Goal: Obtain resource: Obtain resource

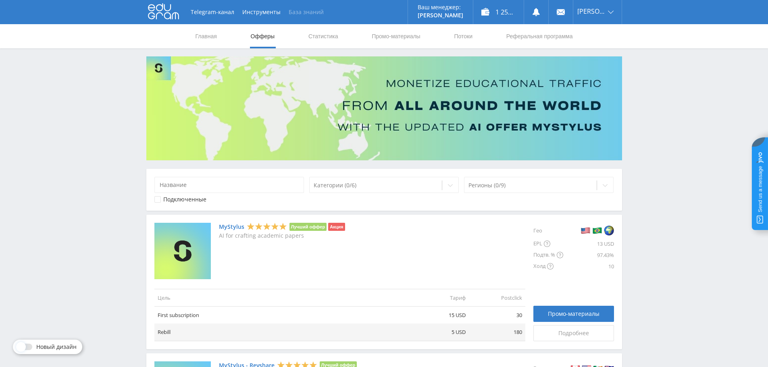
click at [297, 15] on link "База знаний" at bounding box center [306, 12] width 43 height 24
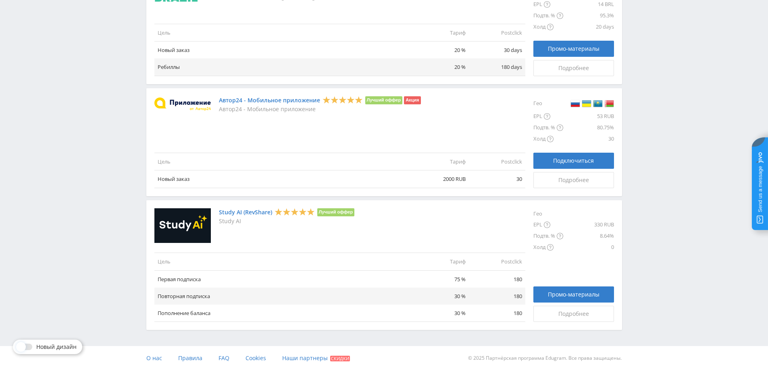
scroll to position [883, 0]
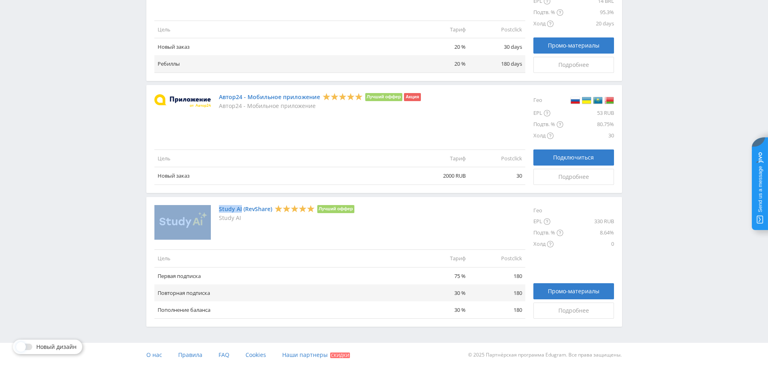
drag, startPoint x: 216, startPoint y: 207, endPoint x: 241, endPoint y: 213, distance: 26.1
click at [241, 212] on div "Study AI (RevShare) Лучший оффер Study AI" at bounding box center [340, 222] width 371 height 35
click at [243, 220] on p "Study AI" at bounding box center [287, 218] width 136 height 6
drag, startPoint x: 243, startPoint y: 217, endPoint x: 219, endPoint y: 219, distance: 23.8
click at [219, 219] on p "Study AI" at bounding box center [287, 218] width 136 height 6
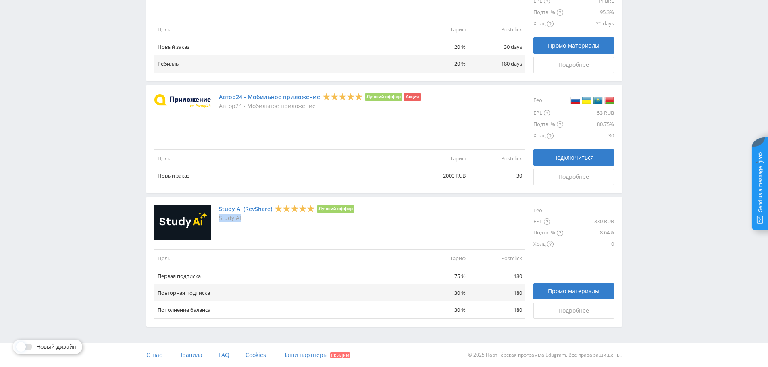
click at [269, 218] on p "Study AI" at bounding box center [287, 218] width 136 height 6
click at [226, 228] on div "Study AI (RevShare) Лучший оффер Study AI" at bounding box center [287, 222] width 136 height 35
drag, startPoint x: 218, startPoint y: 210, endPoint x: 242, endPoint y: 213, distance: 23.5
click at [242, 213] on div "Study AI (RevShare) Лучший оффер Study AI" at bounding box center [340, 222] width 371 height 35
copy div "Study AI"
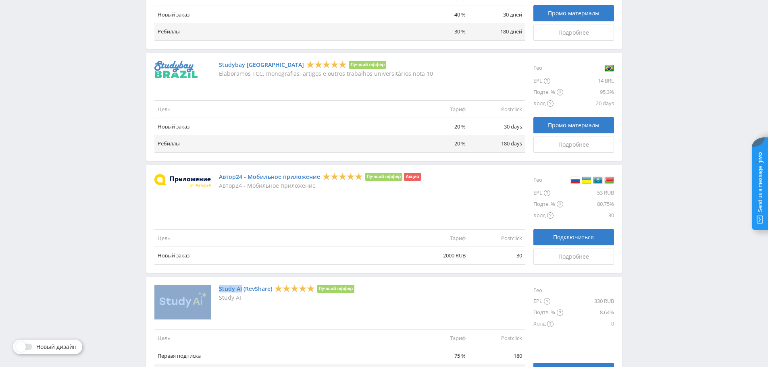
scroll to position [802, 0]
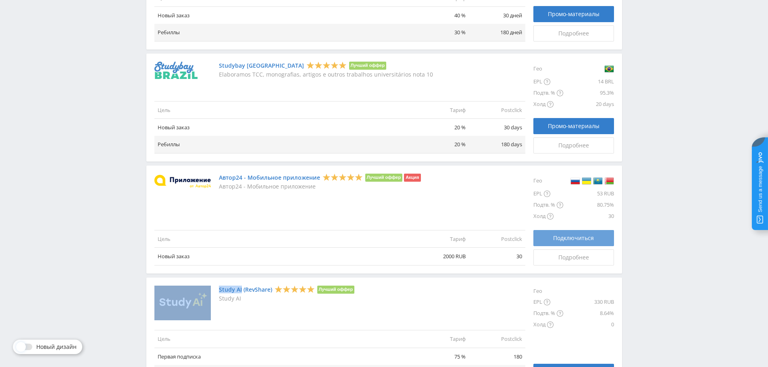
click at [577, 239] on span "Подключиться" at bounding box center [573, 238] width 41 height 6
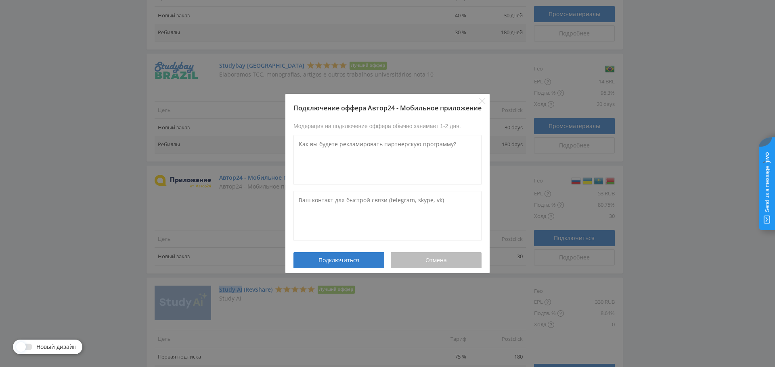
click at [437, 267] on button "Отмена" at bounding box center [435, 261] width 91 height 16
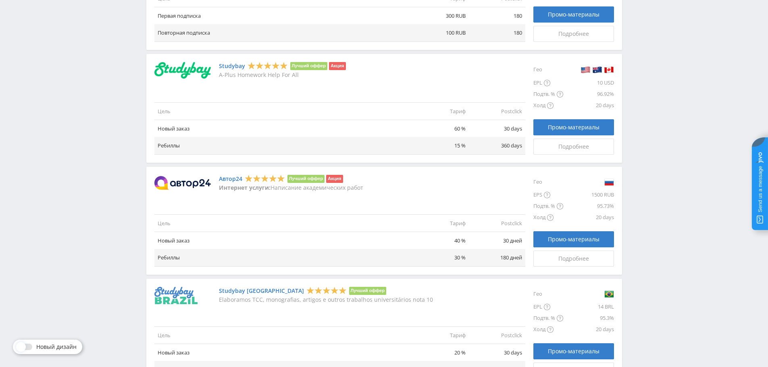
scroll to position [645, 0]
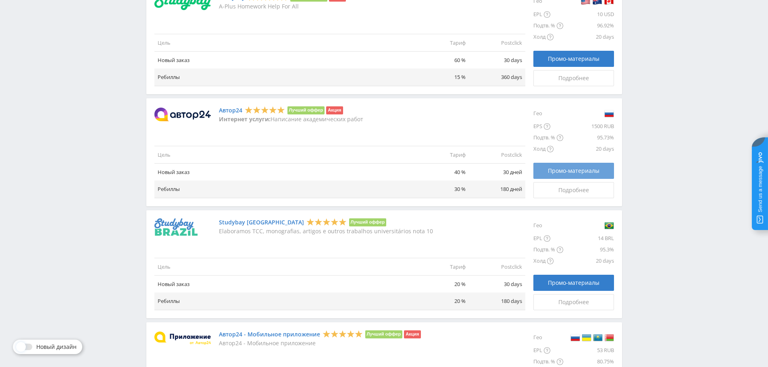
click at [570, 173] on span "Промо-материалы" at bounding box center [574, 171] width 52 height 6
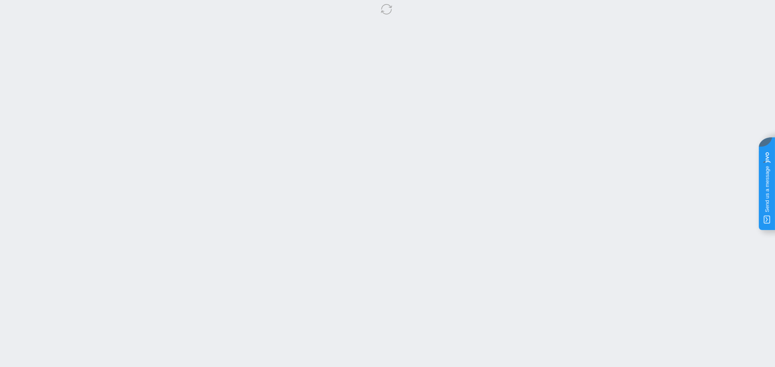
select select "1"
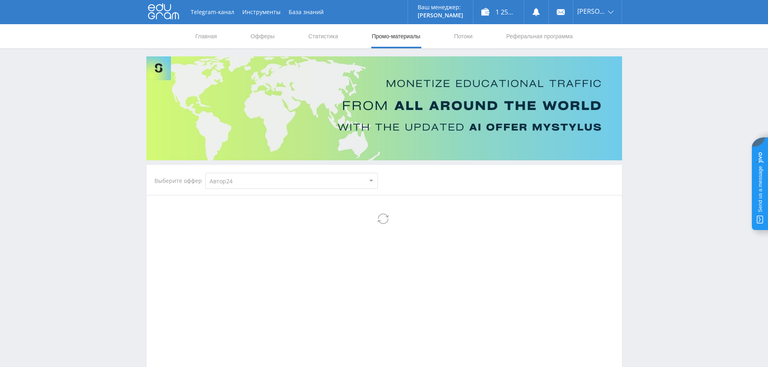
select select "1"
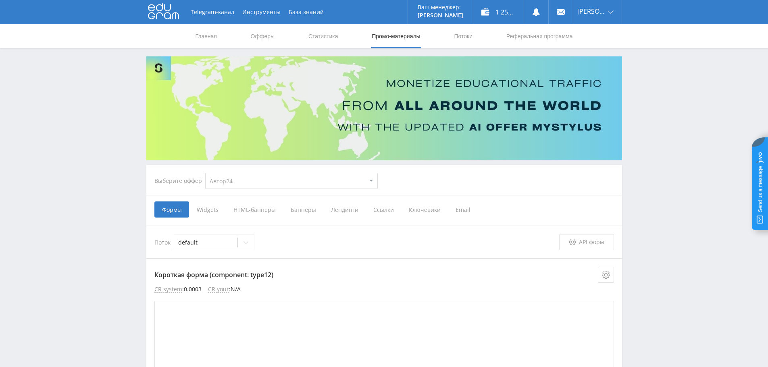
click at [383, 211] on span "Ссылки" at bounding box center [383, 210] width 35 height 16
click at [0, 0] on input "Ссылки" at bounding box center [0, 0] width 0 height 0
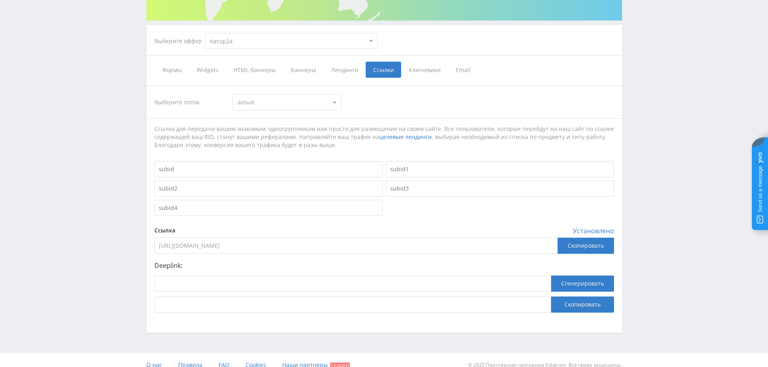
scroll to position [150, 0]
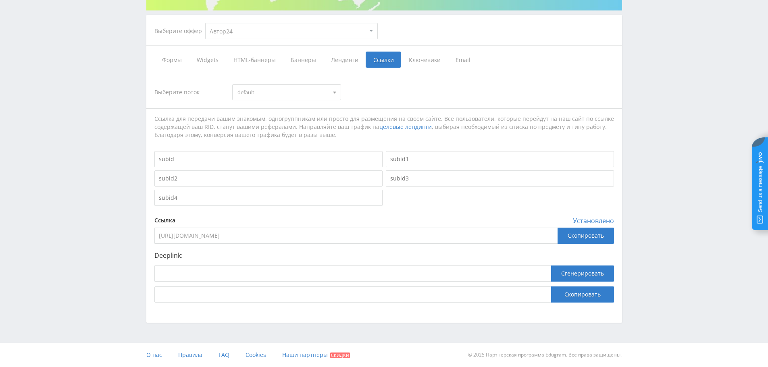
drag, startPoint x: 314, startPoint y: 234, endPoint x: 151, endPoint y: 232, distance: 163.0
click at [151, 233] on div "Выберите поток default default Ссылка для передачи вашим знакомым, одногруппник…" at bounding box center [384, 189] width 476 height 243
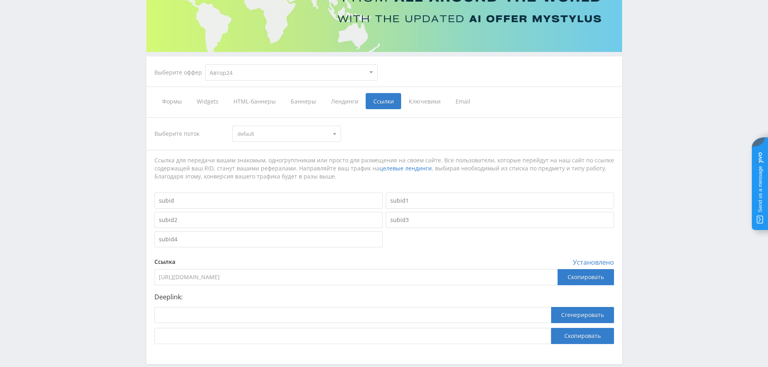
scroll to position [0, 0]
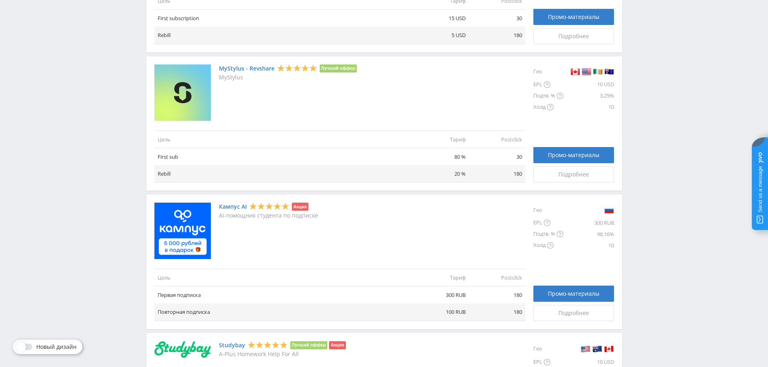
scroll to position [323, 0]
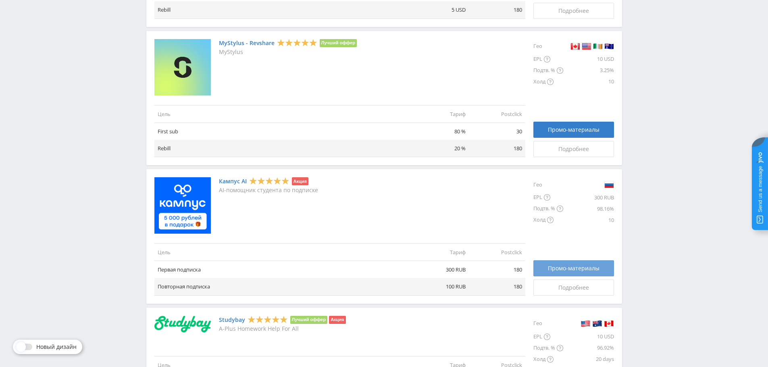
click at [559, 266] on span "Промо-материалы" at bounding box center [574, 268] width 52 height 6
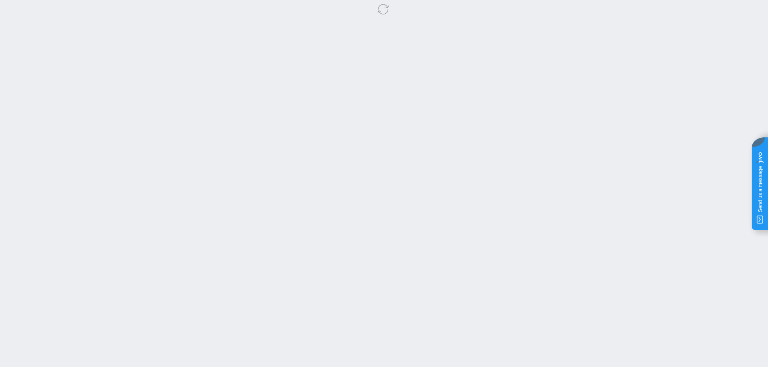
select select "340"
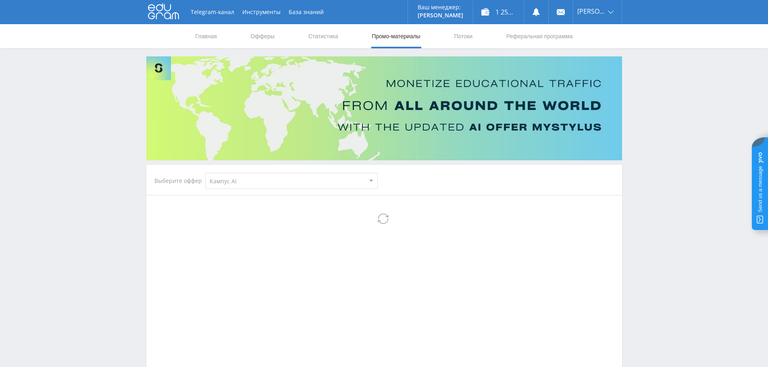
select select "340"
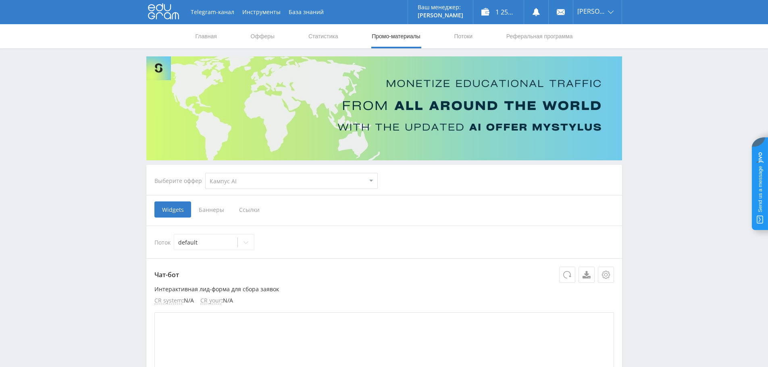
click at [248, 212] on span "Ссылки" at bounding box center [250, 210] width 36 height 16
click at [0, 0] on input "Ссылки" at bounding box center [0, 0] width 0 height 0
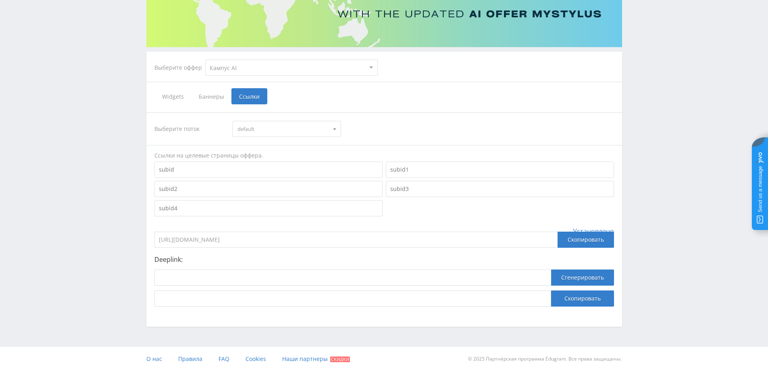
scroll to position [117, 0]
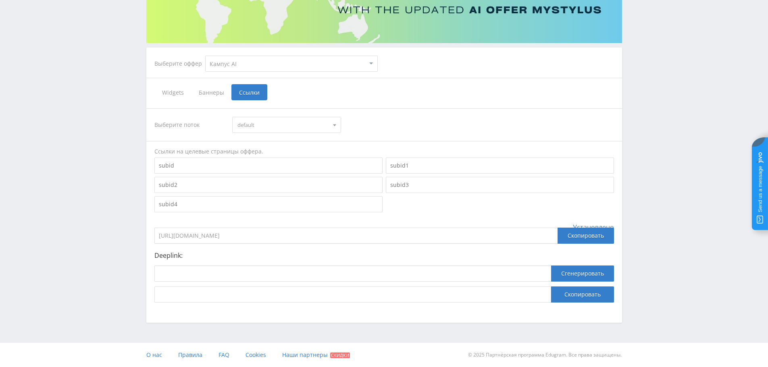
drag, startPoint x: 275, startPoint y: 237, endPoint x: 140, endPoint y: 240, distance: 134.8
click at [144, 240] on div "Выберите оффер MyStylus MyStylus - Revshare Кампус AI Studybay Автор24 Studybay…" at bounding box center [384, 131] width 484 height 384
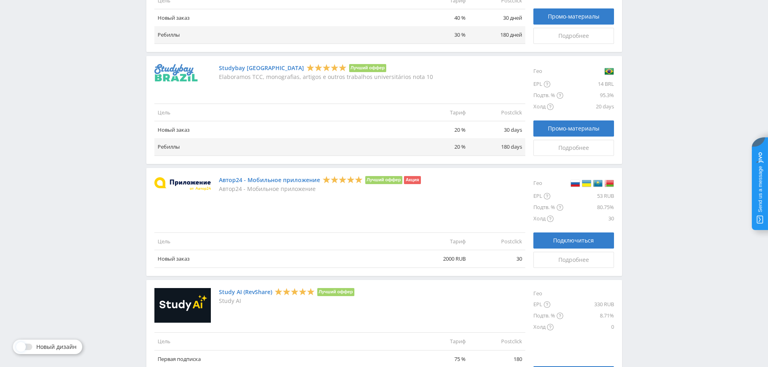
scroll to position [807, 0]
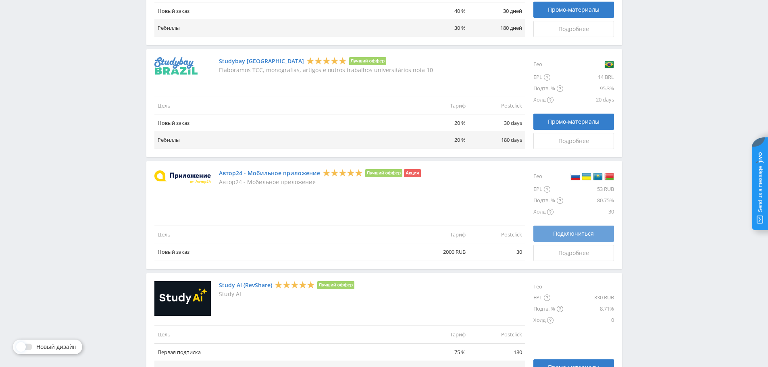
click at [557, 231] on span "Подключиться" at bounding box center [573, 234] width 41 height 6
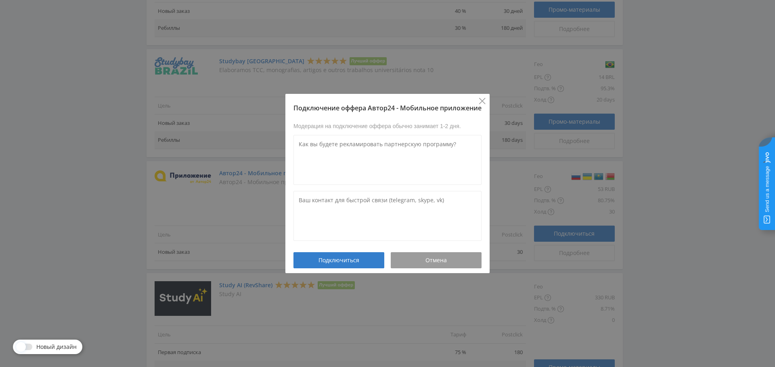
click at [481, 104] on icon "Close" at bounding box center [482, 101] width 6 height 6
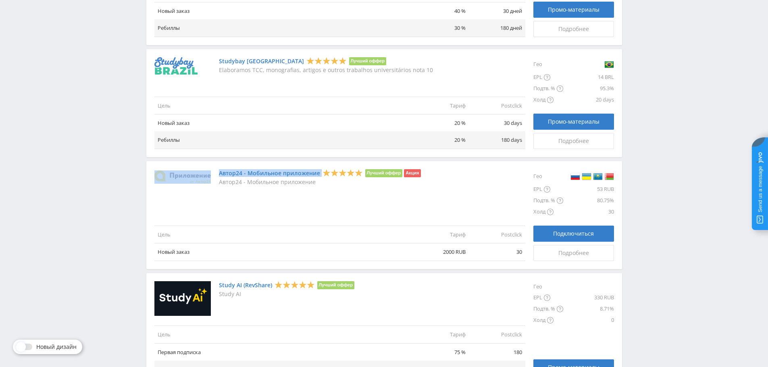
drag, startPoint x: 216, startPoint y: 171, endPoint x: 320, endPoint y: 173, distance: 104.1
click at [320, 173] on div "Автор24 - Мобильное приложение Лучший оффер Акция Автор24 - Мобильное приложение" at bounding box center [340, 177] width 371 height 16
copy div "Автор24 - Мобильное приложение"
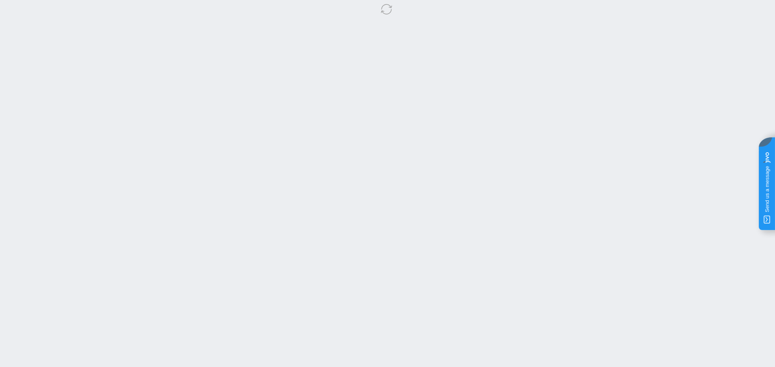
click at [731, 59] on body at bounding box center [387, 183] width 775 height 367
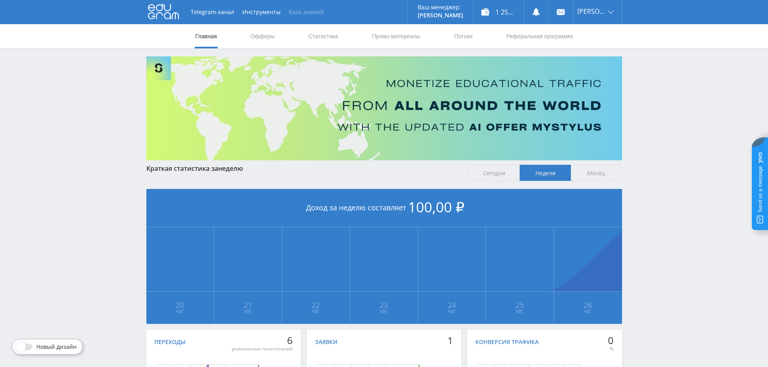
click at [299, 13] on link "База знаний" at bounding box center [306, 12] width 43 height 24
